Goal: Navigation & Orientation: Find specific page/section

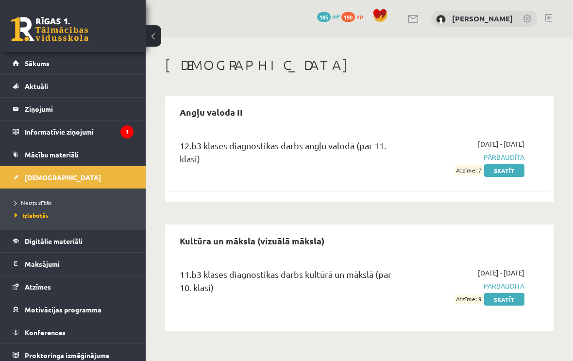
scroll to position [13, 0]
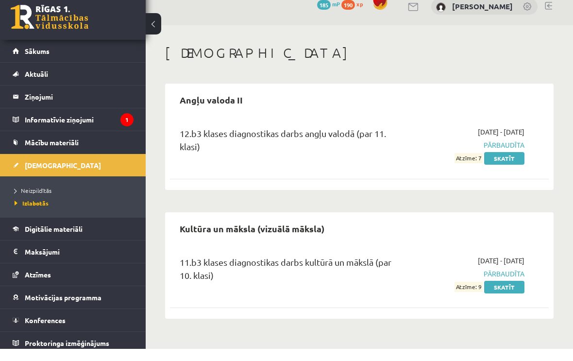
click at [44, 120] on legend "Informatīvie ziņojumi 1" at bounding box center [79, 131] width 109 height 22
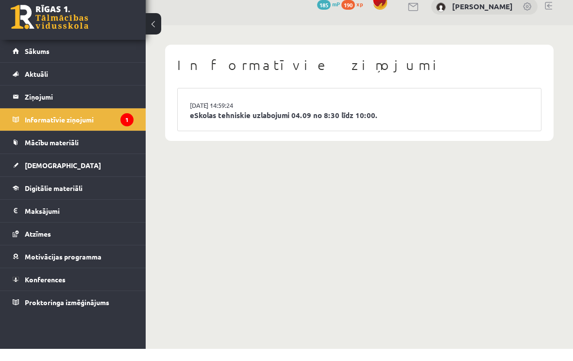
click at [430, 122] on link "eSkolas tehniskie uzlabojumi 04.09 no 8:30 līdz 10:00." at bounding box center [359, 127] width 339 height 11
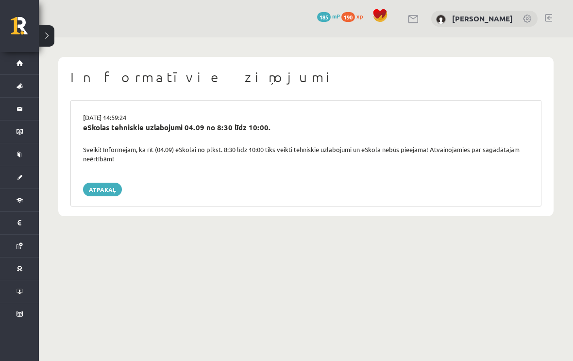
click at [52, 40] on button at bounding box center [47, 35] width 16 height 21
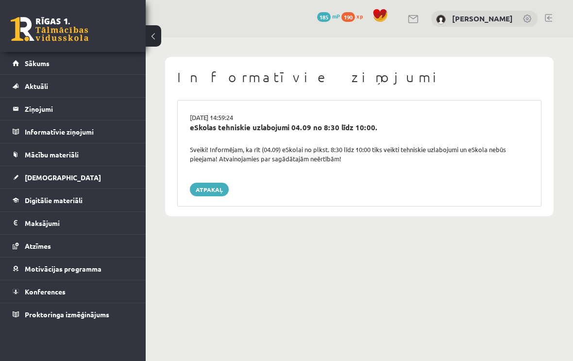
click at [30, 176] on span "[DEMOGRAPHIC_DATA]" at bounding box center [63, 177] width 76 height 9
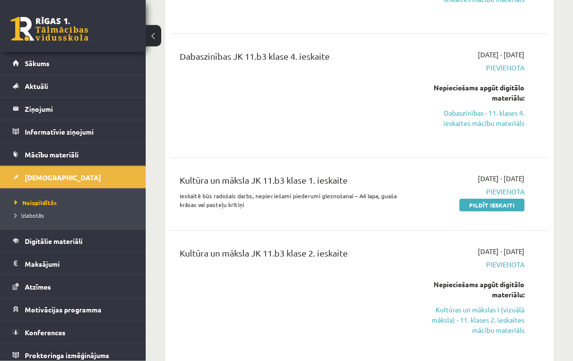
scroll to position [1753, 0]
click at [51, 245] on link "Digitālie materiāli" at bounding box center [73, 241] width 121 height 22
